Goal: Task Accomplishment & Management: Use online tool/utility

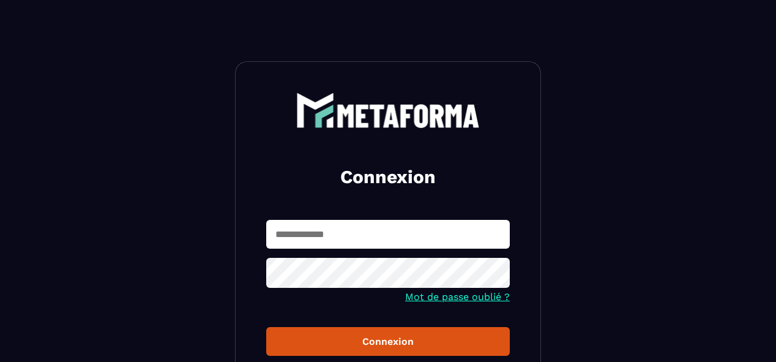
click at [338, 227] on input "text" at bounding box center [387, 234] width 243 height 29
type input "**********"
click at [494, 273] on icon at bounding box center [495, 274] width 13 height 11
click at [377, 345] on div "Connexion" at bounding box center [388, 341] width 224 height 12
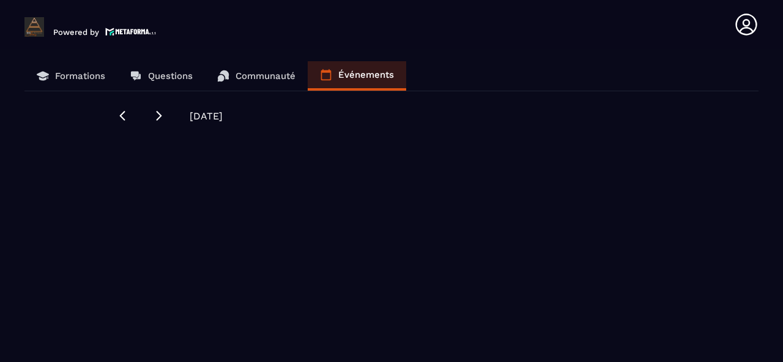
click at [391, 75] on p "Événements" at bounding box center [366, 74] width 56 height 11
click at [332, 79] on icon at bounding box center [326, 75] width 12 height 12
click at [328, 69] on icon at bounding box center [326, 75] width 12 height 12
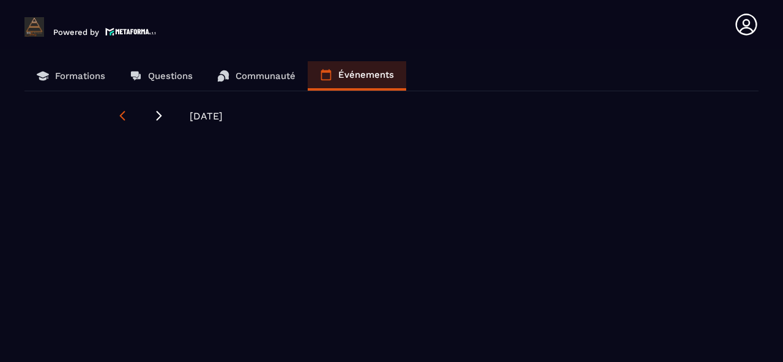
click at [119, 115] on icon at bounding box center [122, 115] width 12 height 12
click at [158, 117] on icon at bounding box center [159, 115] width 12 height 12
drag, startPoint x: 741, startPoint y: 20, endPoint x: 735, endPoint y: 18, distance: 6.2
click at [739, 20] on icon at bounding box center [746, 24] width 24 height 24
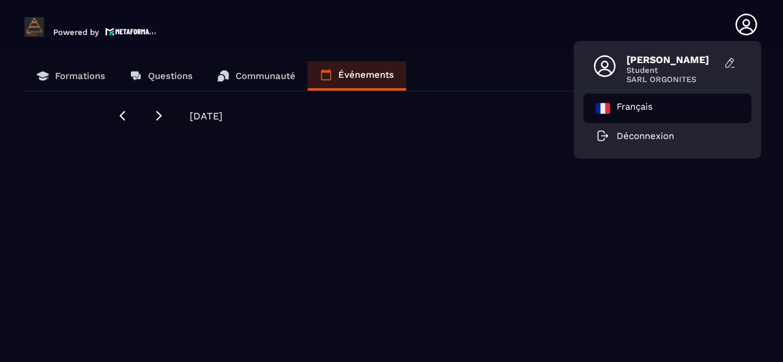
click at [644, 104] on p "Français" at bounding box center [635, 108] width 36 height 15
